Goal: Task Accomplishment & Management: Use online tool/utility

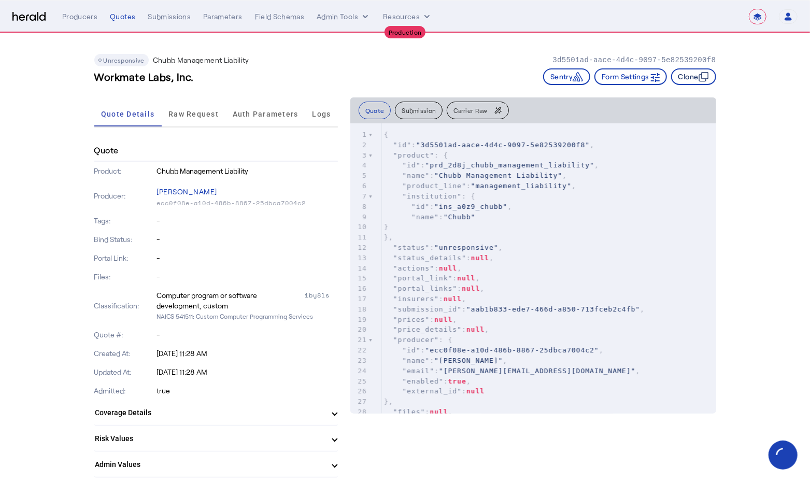
click at [702, 74] on icon "button" at bounding box center [703, 76] width 10 height 10
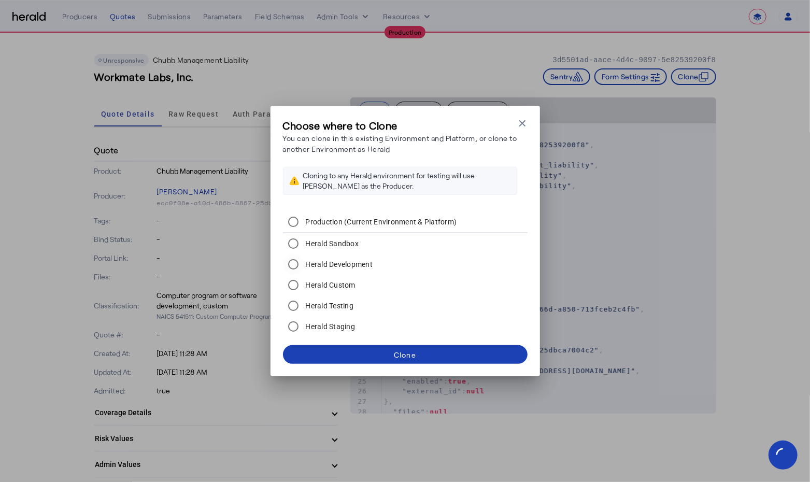
click at [338, 264] on label "Herald Development" at bounding box center [338, 264] width 69 height 10
click at [380, 353] on span at bounding box center [405, 354] width 245 height 25
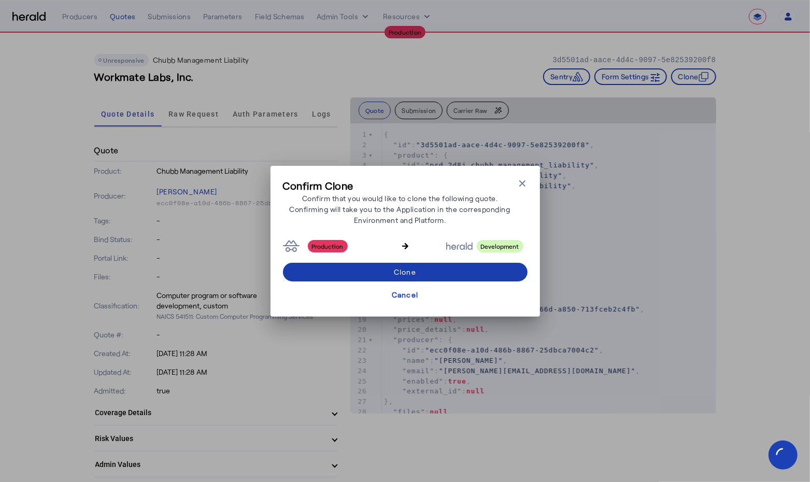
click at [397, 270] on div "Clone" at bounding box center [405, 271] width 22 height 11
select select "**********"
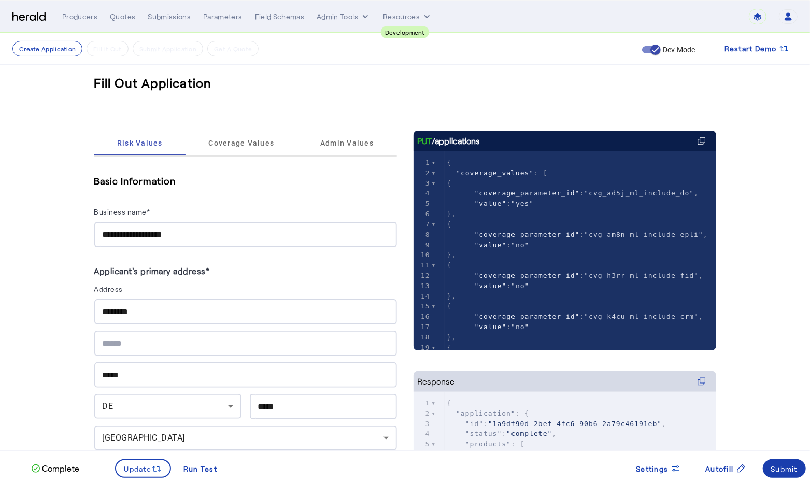
click at [788, 470] on div "Submit" at bounding box center [784, 468] width 27 height 11
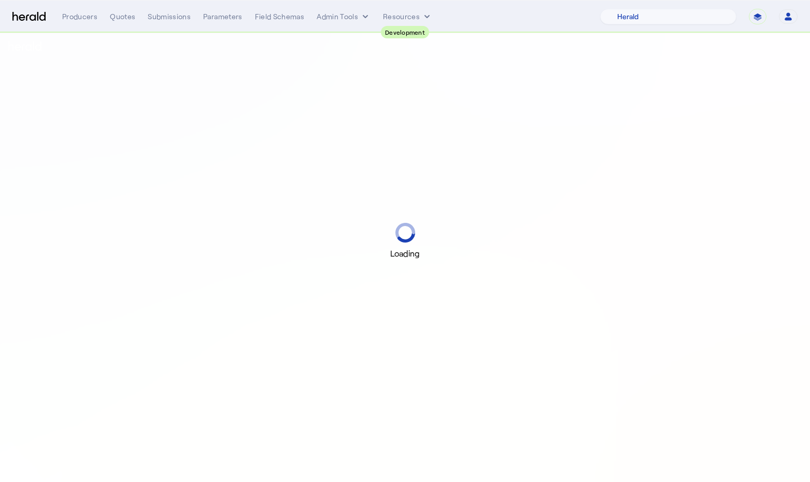
select select "pfm_2v8p_herald_api"
